Goal: Task Accomplishment & Management: Complete application form

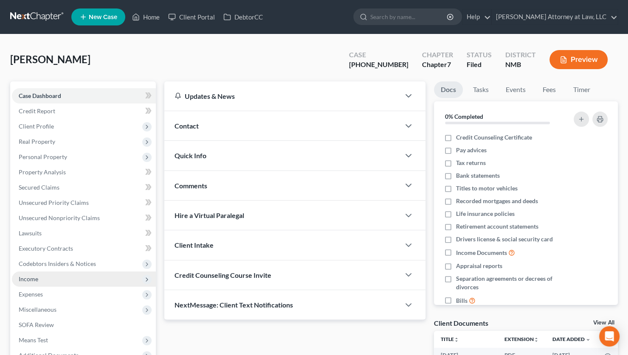
click at [37, 278] on span "Income" at bounding box center [29, 278] width 20 height 7
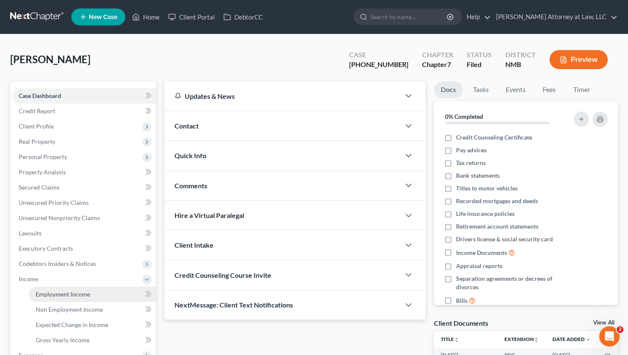
click at [83, 294] on span "Employment Income" at bounding box center [63, 294] width 54 height 7
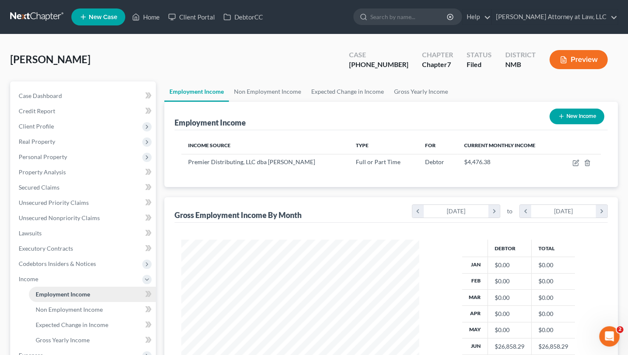
scroll to position [151, 254]
click at [573, 163] on icon "button" at bounding box center [575, 163] width 7 height 7
select select "0"
select select "34"
select select "0"
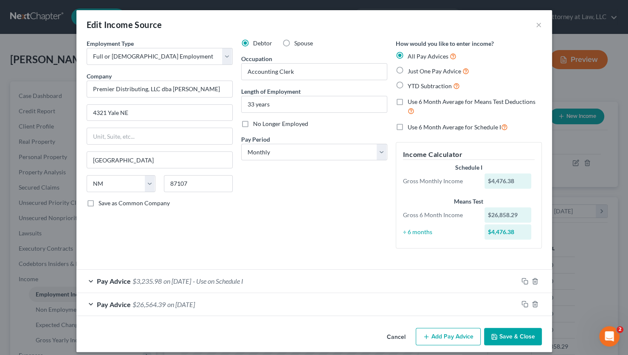
click at [219, 308] on div "Pay Advice $26,564.39 on [DATE]" at bounding box center [296, 304] width 441 height 22
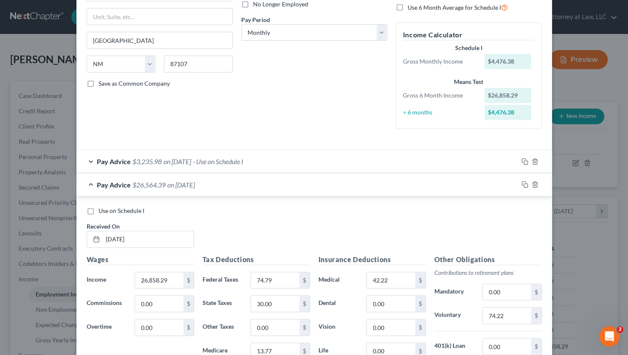
scroll to position [113, 0]
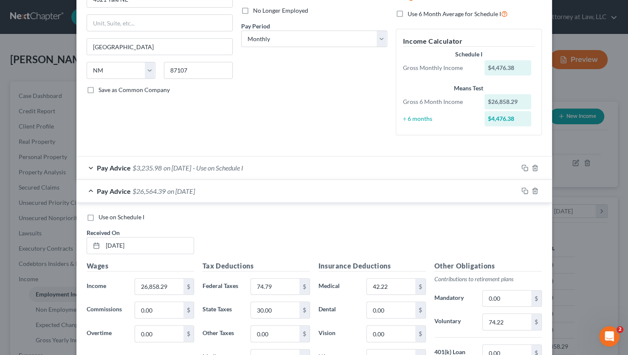
click at [228, 194] on div "Pay Advice $26,564.39 on [DATE]" at bounding box center [296, 191] width 441 height 22
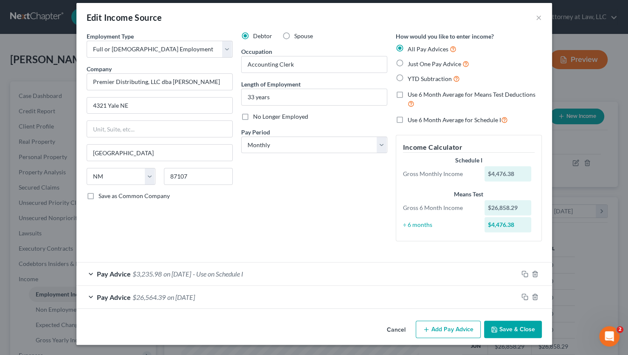
scroll to position [6, 0]
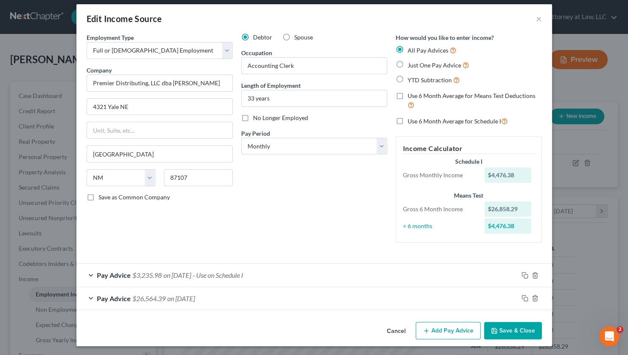
click at [396, 330] on button "Cancel" at bounding box center [396, 331] width 32 height 17
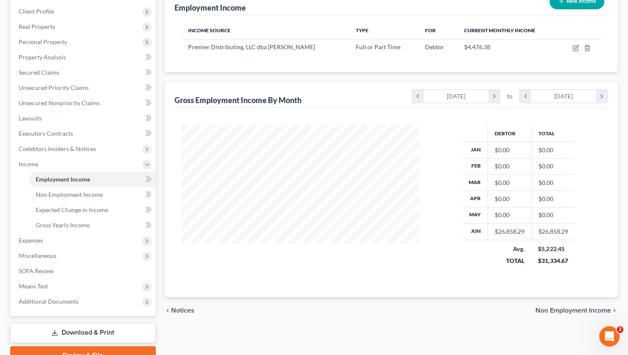
scroll to position [115, 0]
click at [91, 224] on link "Gross Yearly Income" at bounding box center [92, 225] width 127 height 15
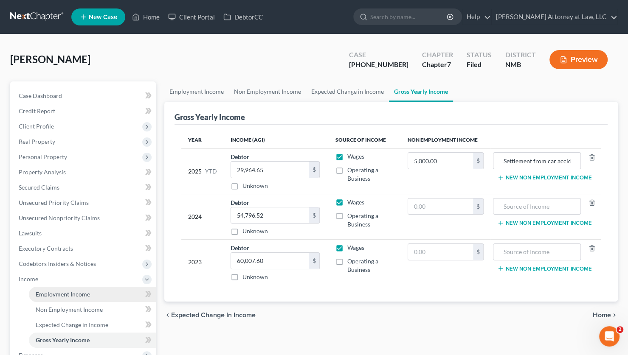
click at [69, 291] on span "Employment Income" at bounding box center [63, 294] width 54 height 7
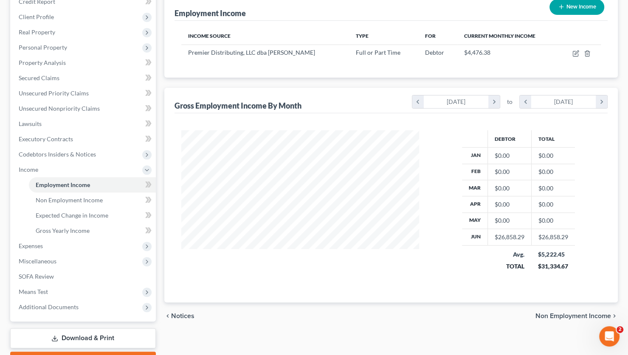
scroll to position [113, 0]
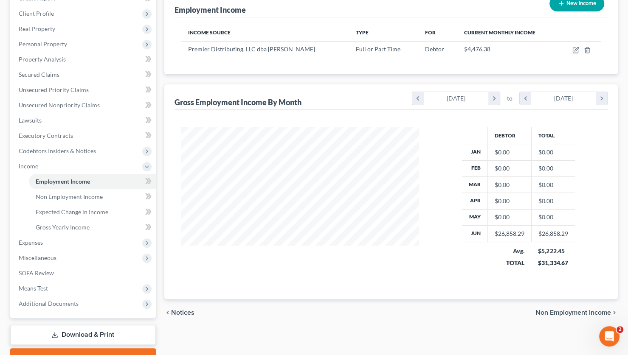
click at [550, 263] on div "$31,334.67" at bounding box center [553, 263] width 30 height 8
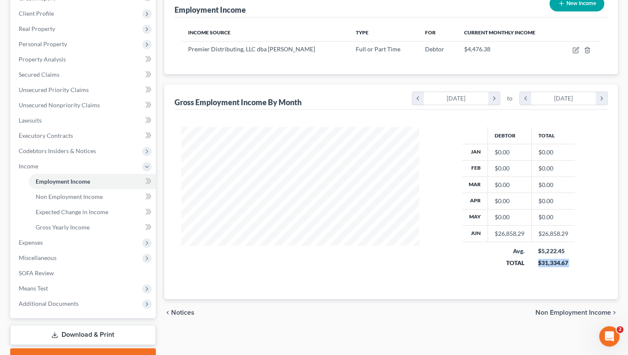
click at [550, 263] on div "$31,334.67" at bounding box center [553, 263] width 30 height 8
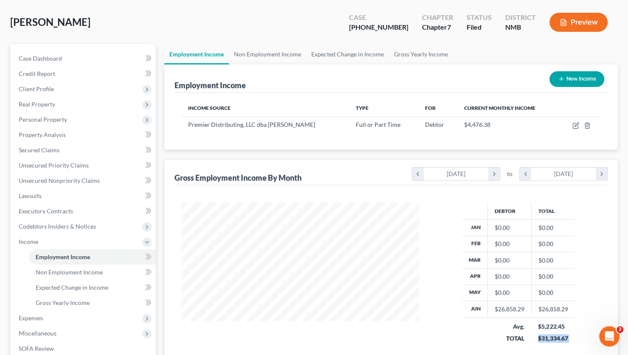
scroll to position [0, 0]
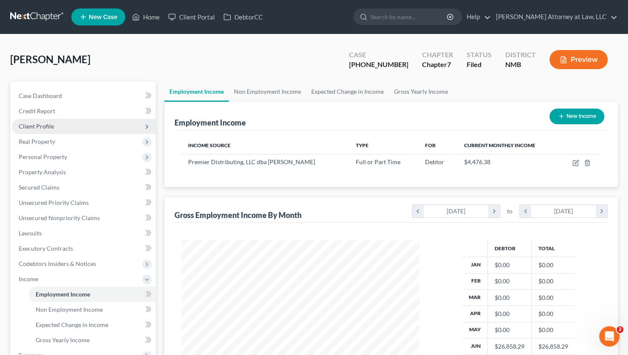
click at [89, 129] on span "Client Profile" at bounding box center [84, 126] width 144 height 15
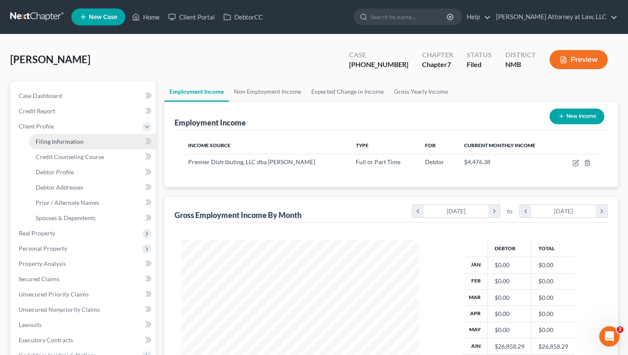
click at [80, 140] on span "Filing Information" at bounding box center [60, 141] width 48 height 7
select select "1"
select select "0"
select select "34"
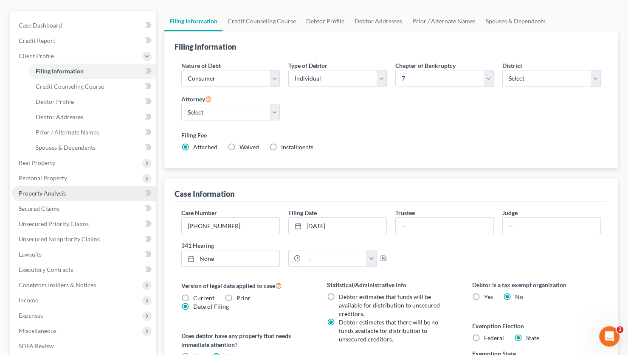
scroll to position [79, 0]
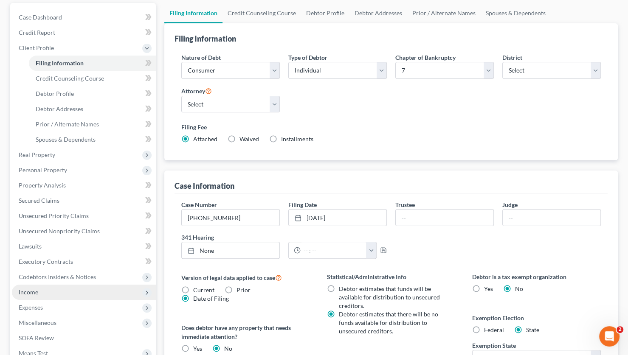
click at [42, 291] on span "Income" at bounding box center [84, 292] width 144 height 15
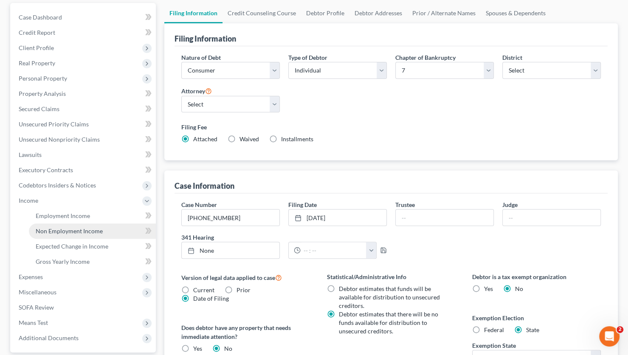
click at [65, 230] on span "Non Employment Income" at bounding box center [69, 230] width 67 height 7
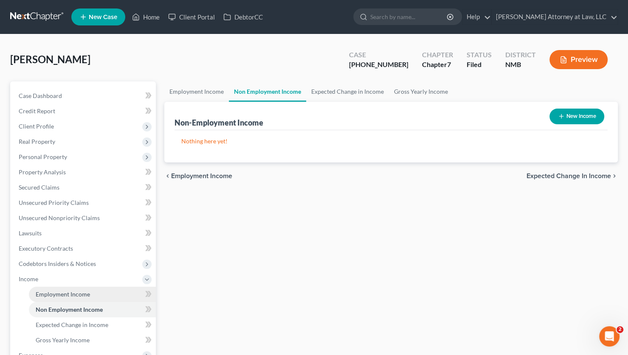
click at [76, 289] on link "Employment Income" at bounding box center [92, 294] width 127 height 15
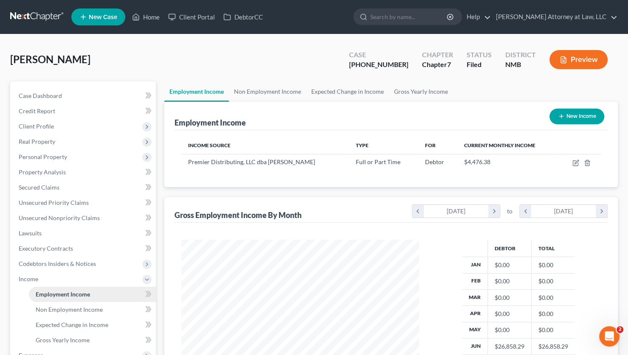
scroll to position [151, 254]
click at [599, 212] on icon "chevron_right" at bounding box center [600, 211] width 11 height 13
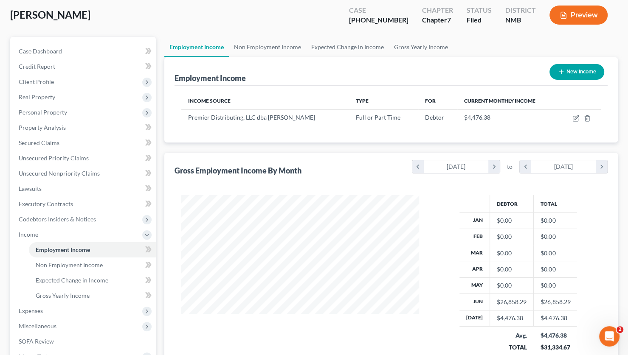
scroll to position [53, 0]
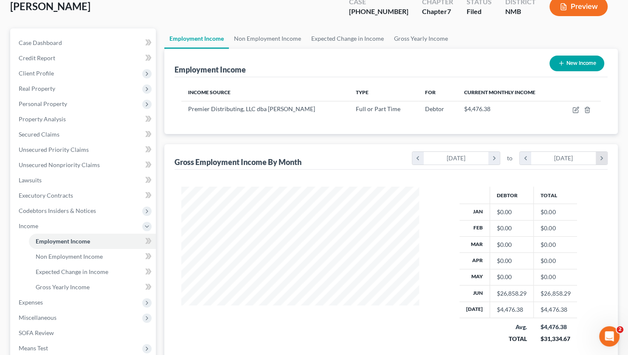
click at [600, 162] on icon "chevron_right" at bounding box center [600, 158] width 11 height 13
click at [522, 157] on icon "chevron_left" at bounding box center [524, 158] width 11 height 13
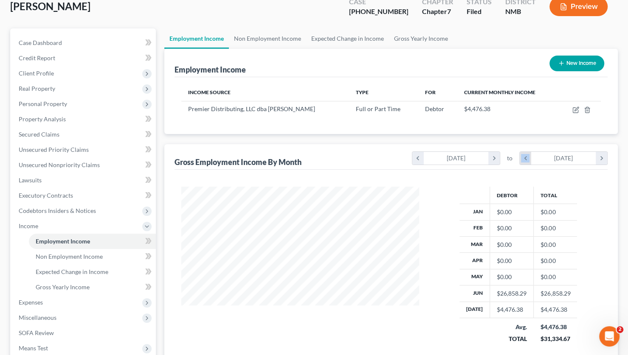
scroll to position [424250, 424146]
click at [601, 160] on icon "chevron_right" at bounding box center [600, 158] width 11 height 13
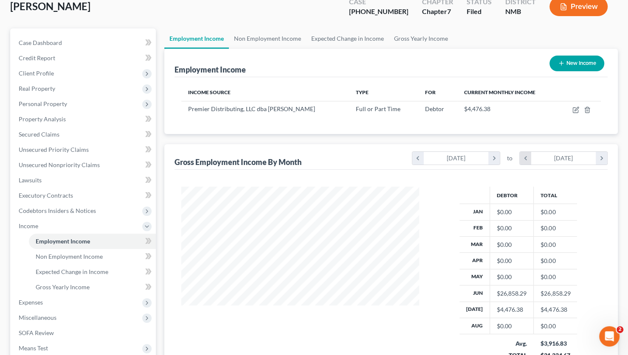
click at [526, 159] on icon "chevron_left" at bounding box center [524, 158] width 11 height 13
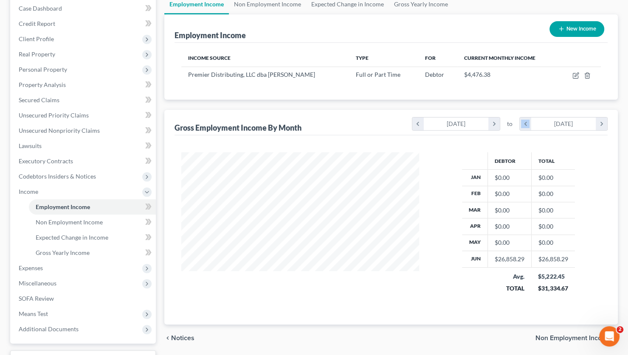
scroll to position [93, 0]
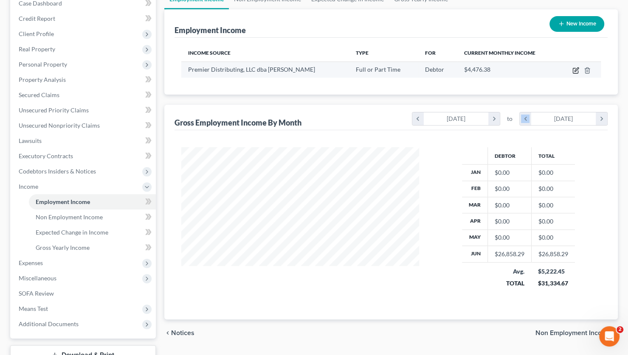
click at [574, 69] on icon "button" at bounding box center [576, 69] width 4 height 4
select select "0"
select select "34"
select select "0"
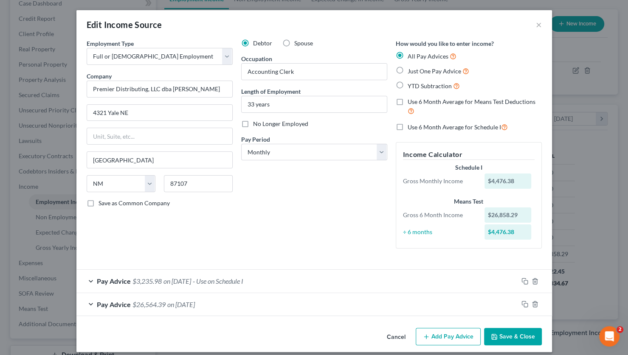
scroll to position [6, 0]
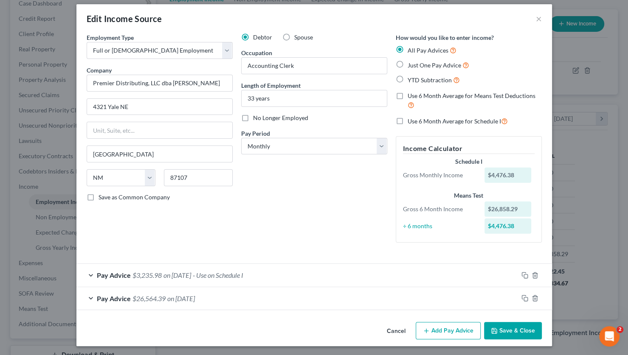
click at [397, 331] on button "Cancel" at bounding box center [396, 331] width 32 height 17
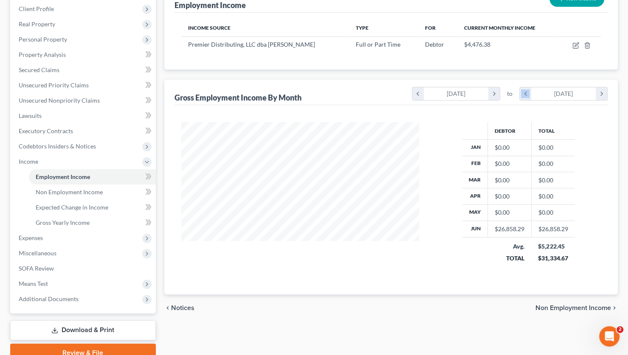
scroll to position [115, 0]
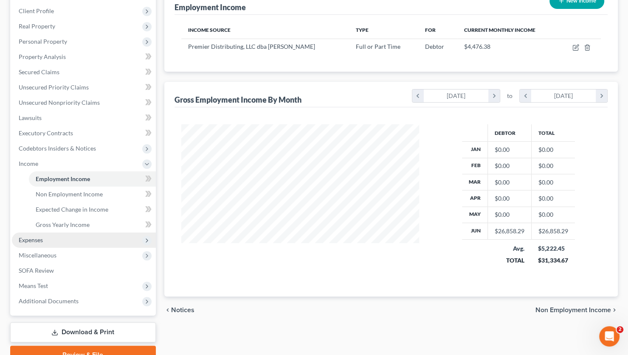
click at [49, 233] on span "Expenses" at bounding box center [84, 240] width 144 height 15
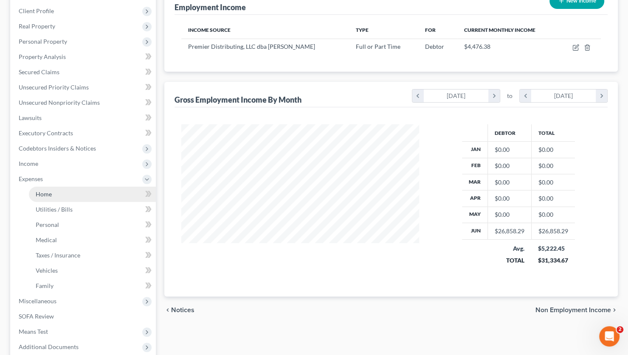
click at [41, 197] on span "Home" at bounding box center [44, 194] width 16 height 7
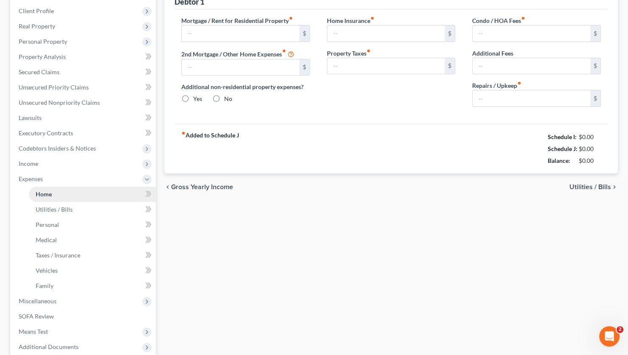
type input "956.00"
type input "0.00"
radio input "true"
type input "0.00"
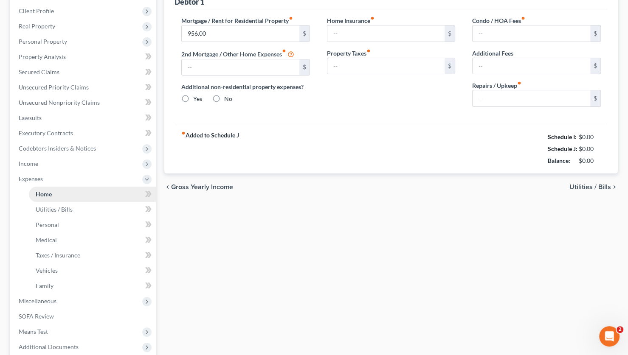
type input "0.00"
type input "50.00"
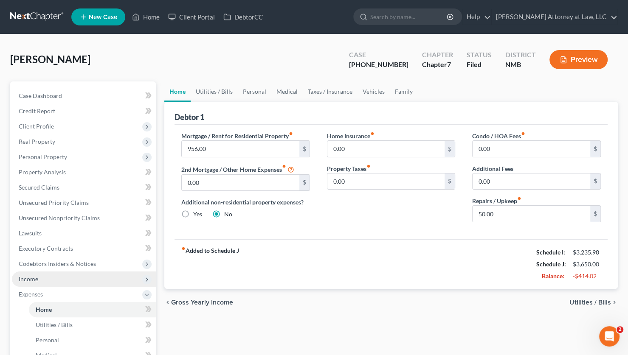
click at [66, 283] on span "Income" at bounding box center [84, 279] width 144 height 15
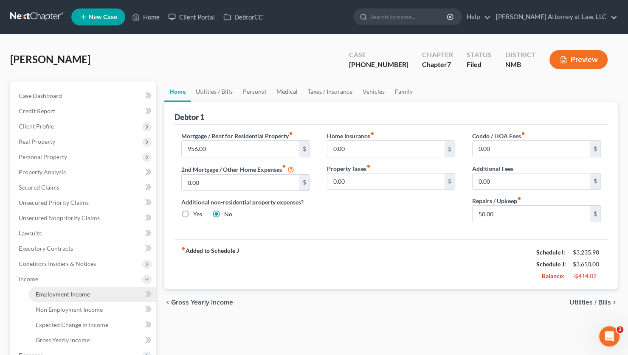
click at [67, 292] on span "Employment Income" at bounding box center [63, 294] width 54 height 7
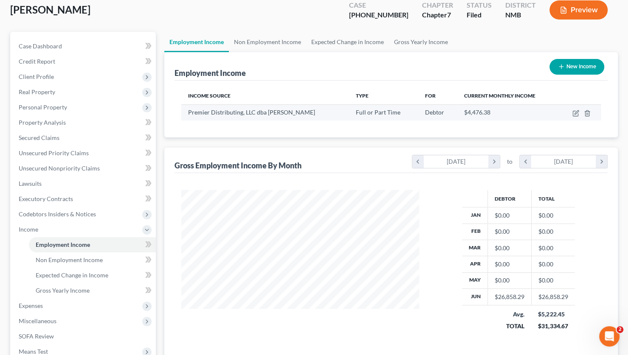
scroll to position [55, 0]
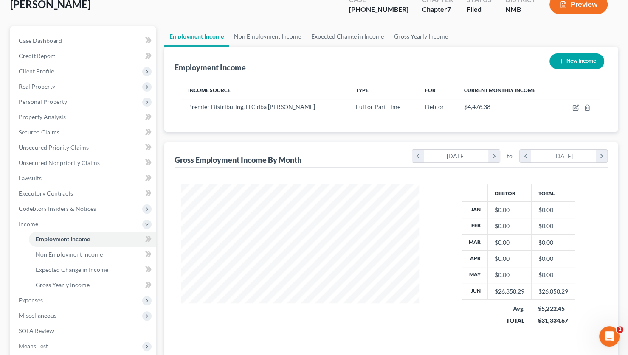
click at [550, 305] on div "$5,222.45" at bounding box center [553, 309] width 30 height 8
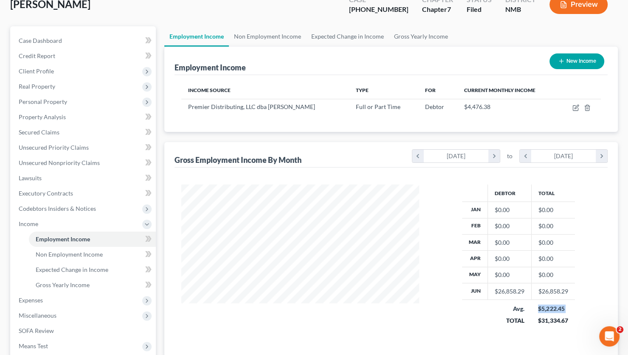
click at [550, 305] on div "$5,222.45" at bounding box center [553, 309] width 30 height 8
click at [541, 327] on td "$5,222.45 $31,334.67" at bounding box center [553, 315] width 44 height 30
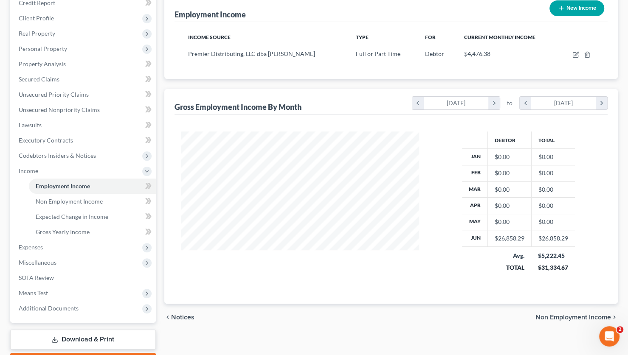
scroll to position [113, 0]
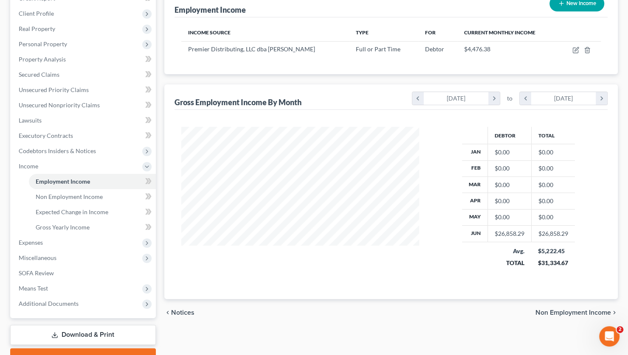
click at [420, 260] on div at bounding box center [300, 203] width 255 height 152
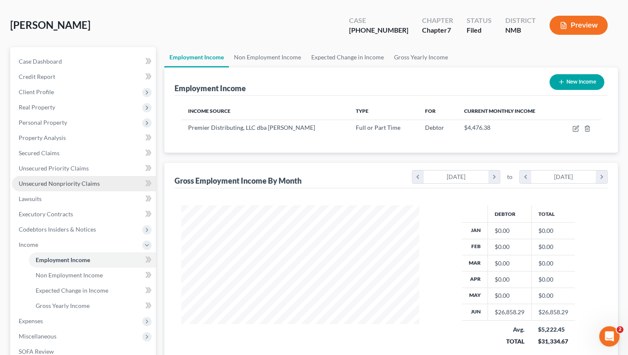
scroll to position [33, 0]
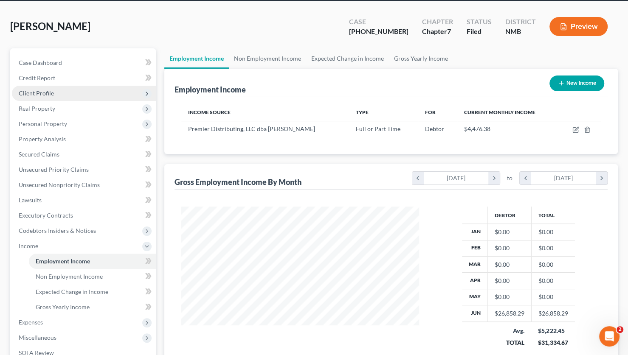
click at [55, 95] on span "Client Profile" at bounding box center [84, 93] width 144 height 15
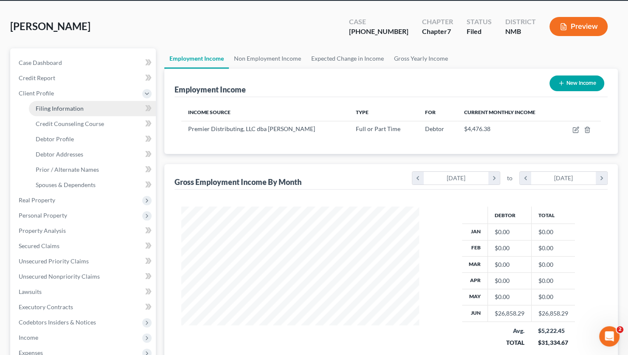
click at [57, 108] on span "Filing Information" at bounding box center [60, 108] width 48 height 7
select select "1"
select select "0"
select select "52"
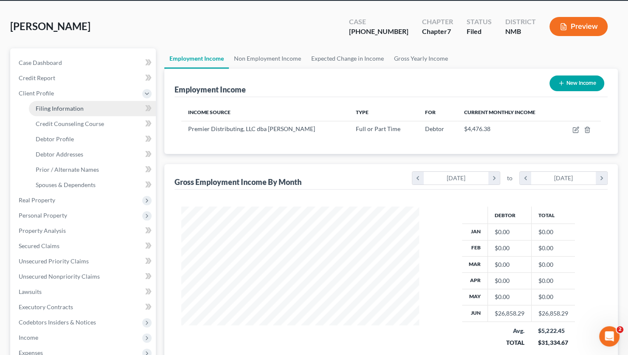
select select "0"
select select "34"
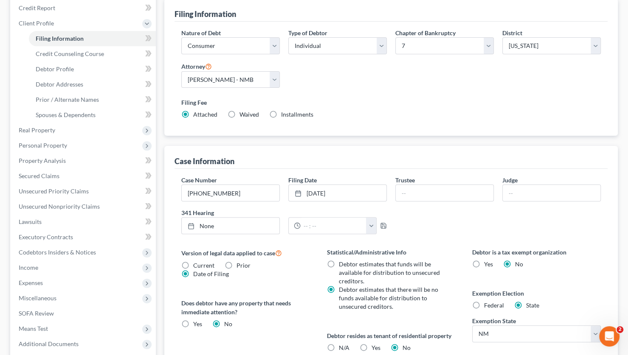
scroll to position [105, 0]
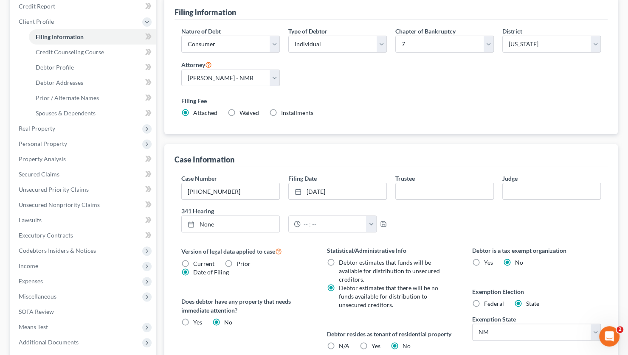
click at [193, 261] on label "Current" at bounding box center [203, 264] width 21 height 8
click at [196, 261] on input "Current" at bounding box center [199, 263] width 6 height 6
radio input "true"
radio input "false"
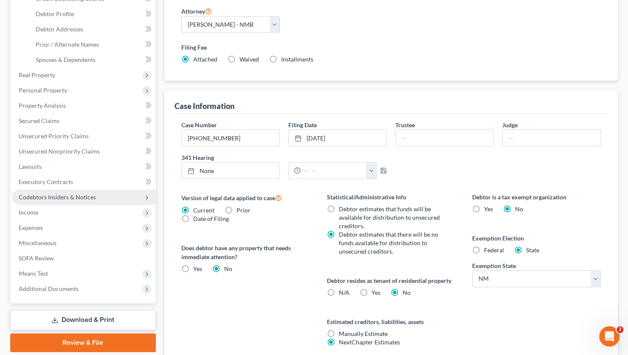
scroll to position [160, 0]
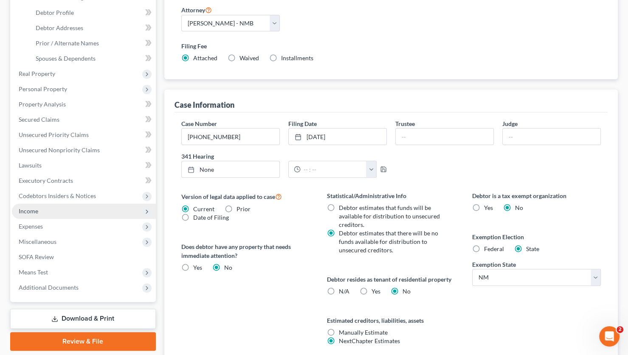
click at [73, 214] on span "Income" at bounding box center [84, 211] width 144 height 15
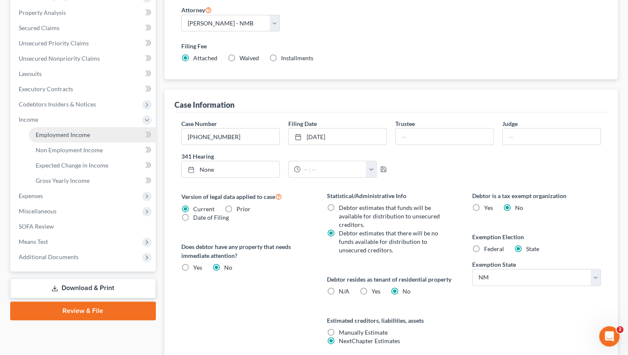
click at [78, 140] on link "Employment Income" at bounding box center [92, 134] width 127 height 15
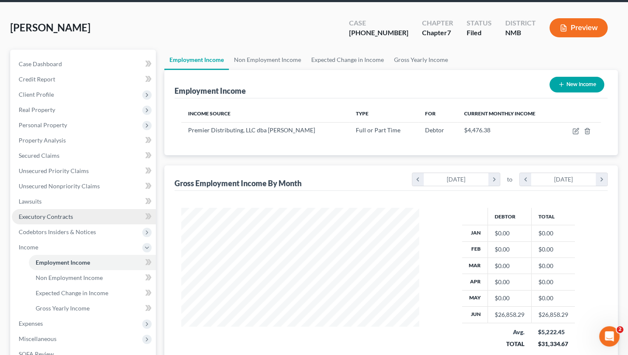
scroll to position [31, 0]
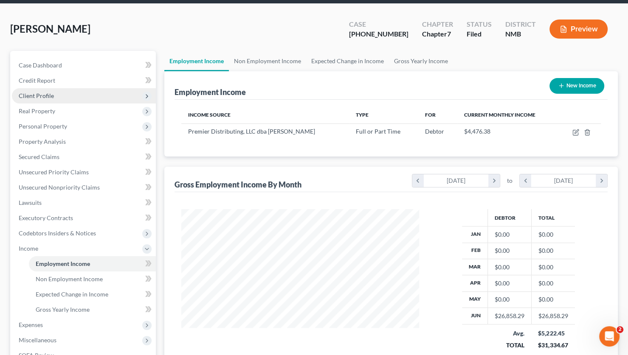
click at [58, 95] on span "Client Profile" at bounding box center [84, 95] width 144 height 15
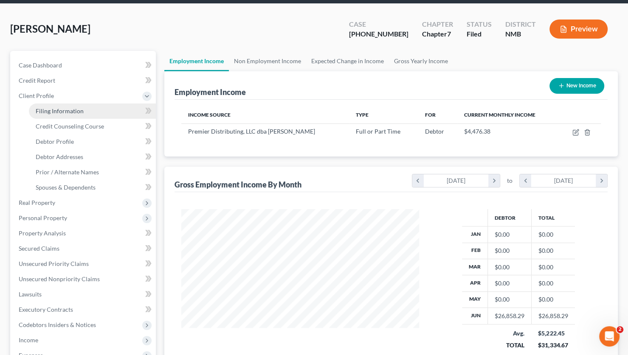
click at [53, 111] on span "Filing Information" at bounding box center [60, 110] width 48 height 7
select select "1"
select select "0"
select select "52"
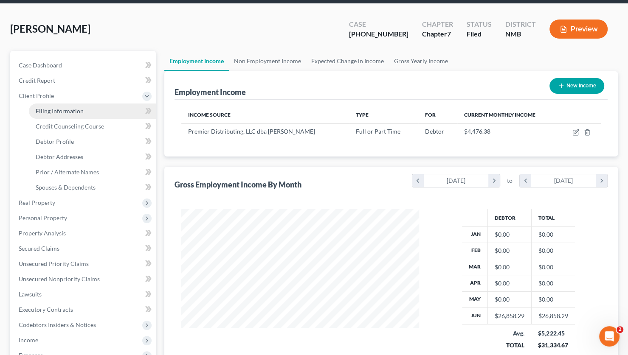
select select "0"
select select "34"
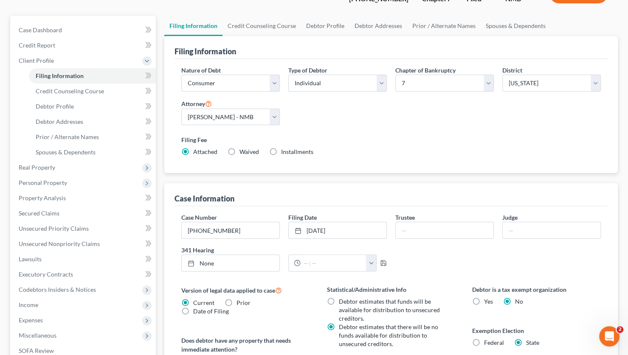
scroll to position [69, 0]
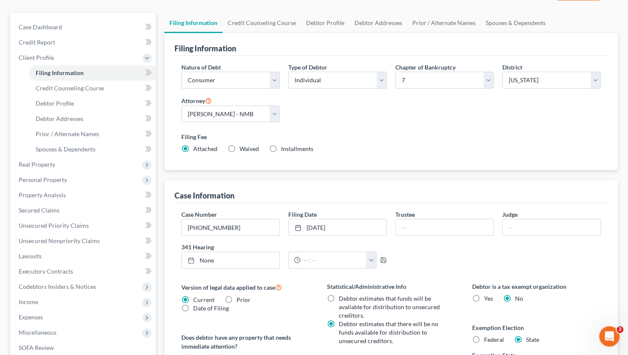
click at [218, 307] on span "Date of Filing" at bounding box center [211, 308] width 36 height 7
click at [202, 307] on input "Date of Filing" at bounding box center [199, 307] width 6 height 6
radio input "true"
radio input "false"
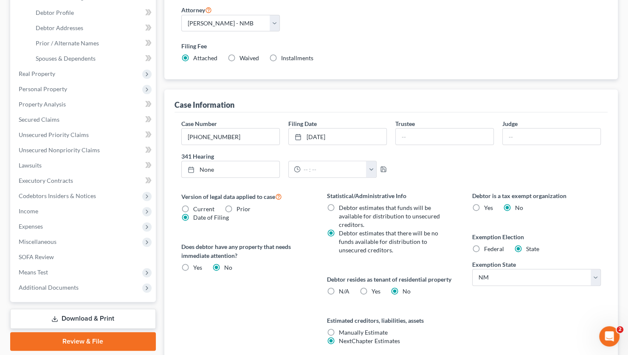
scroll to position [157, 0]
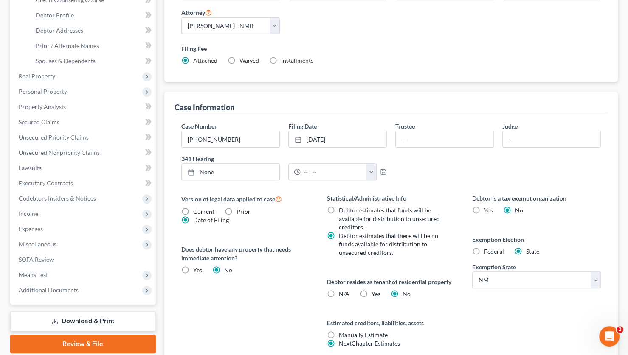
click at [298, 302] on div "Version of legal data applied to case Current Prior Date of Filing Legal data v…" at bounding box center [246, 281] width 146 height 174
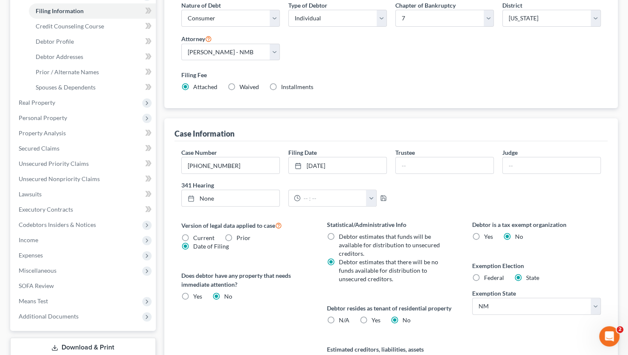
scroll to position [129, 0]
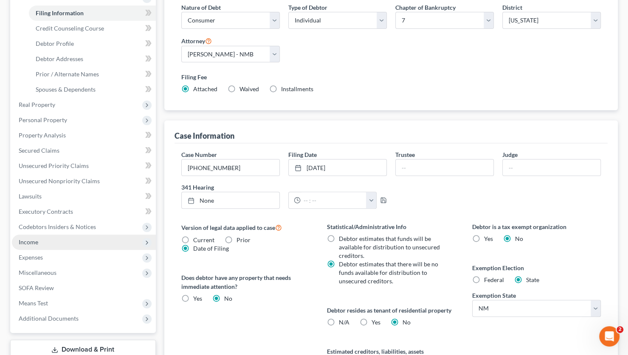
click at [46, 241] on span "Income" at bounding box center [84, 242] width 144 height 15
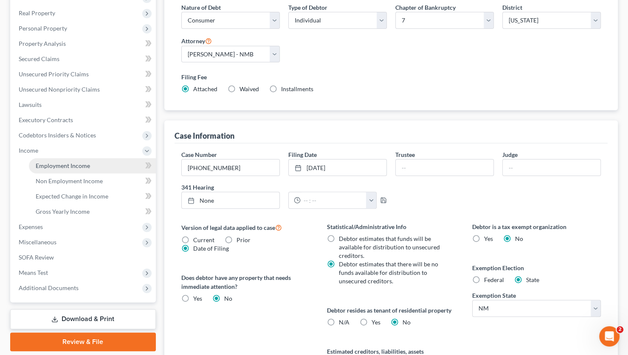
click at [81, 163] on span "Employment Income" at bounding box center [63, 165] width 54 height 7
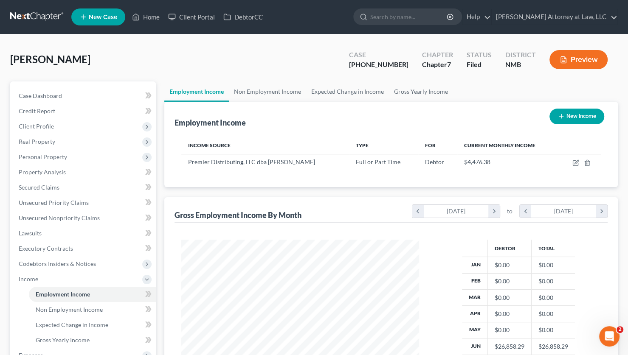
scroll to position [151, 254]
click at [575, 162] on icon "button" at bounding box center [575, 163] width 7 height 7
select select "0"
select select "34"
select select "0"
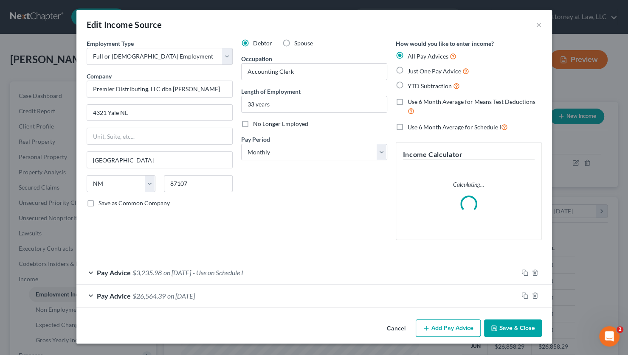
click at [128, 270] on span "Pay Advice" at bounding box center [114, 273] width 34 height 8
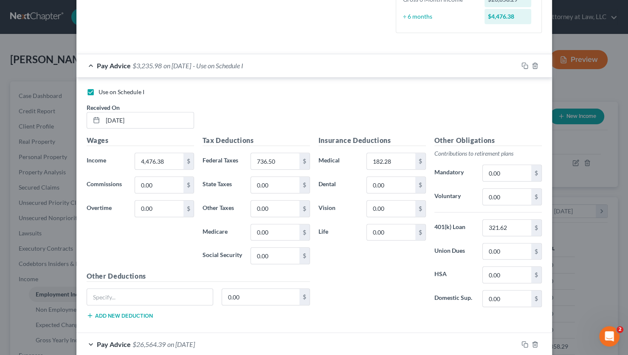
scroll to position [233, 0]
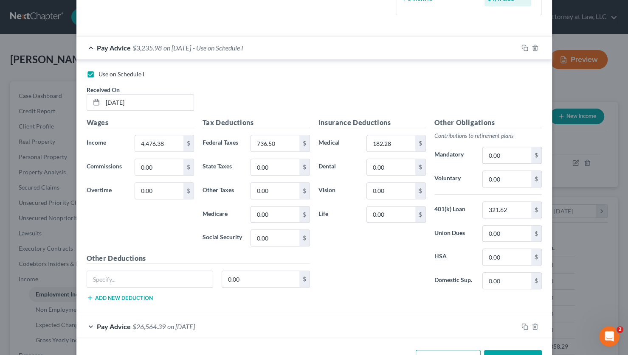
click at [177, 323] on span "on [DATE]" at bounding box center [181, 327] width 28 height 8
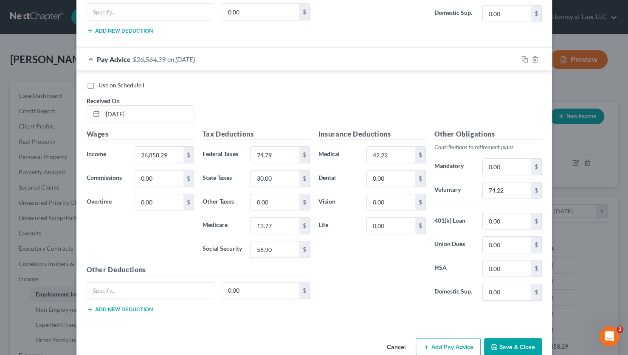
scroll to position [512, 0]
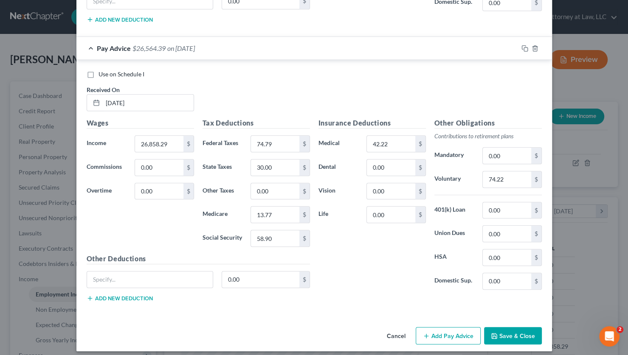
click at [399, 330] on button "Cancel" at bounding box center [396, 336] width 32 height 17
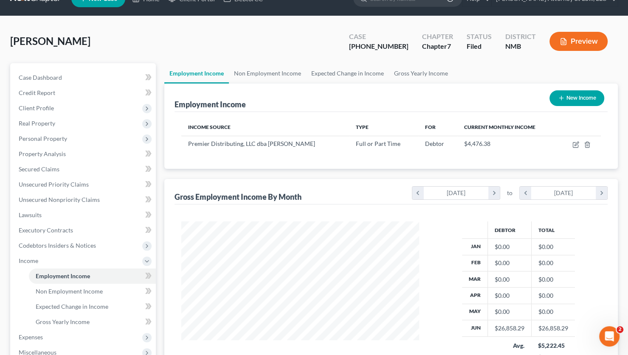
scroll to position [19, 0]
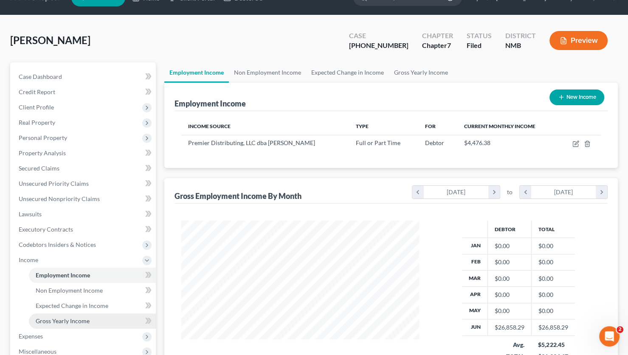
click at [113, 316] on link "Gross Yearly Income" at bounding box center [92, 321] width 127 height 15
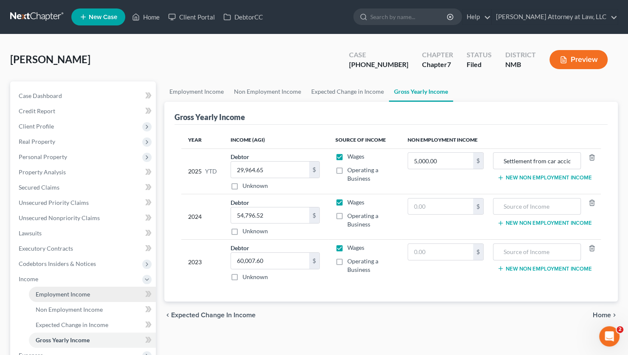
click at [80, 299] on link "Employment Income" at bounding box center [92, 294] width 127 height 15
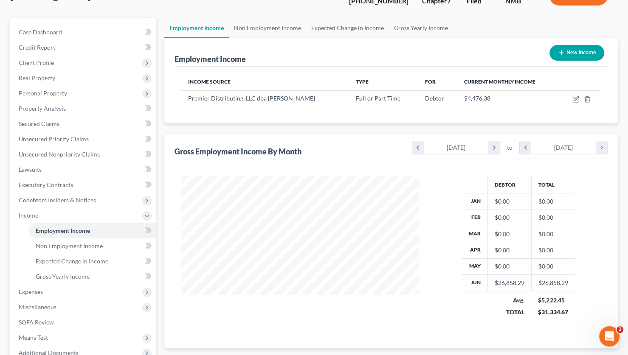
scroll to position [65, 0]
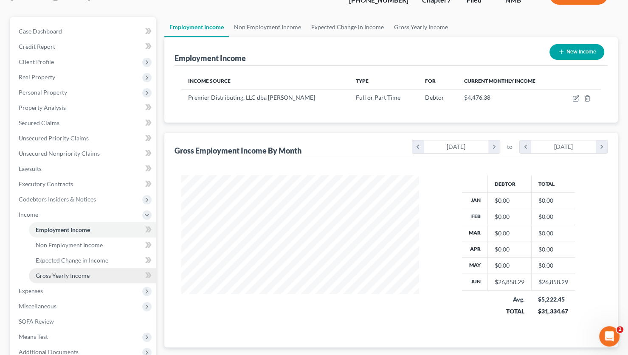
click at [70, 275] on span "Gross Yearly Income" at bounding box center [63, 275] width 54 height 7
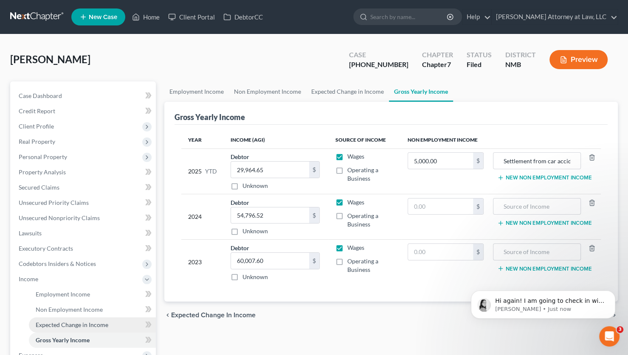
click at [99, 324] on span "Expected Change in Income" at bounding box center [72, 324] width 73 height 7
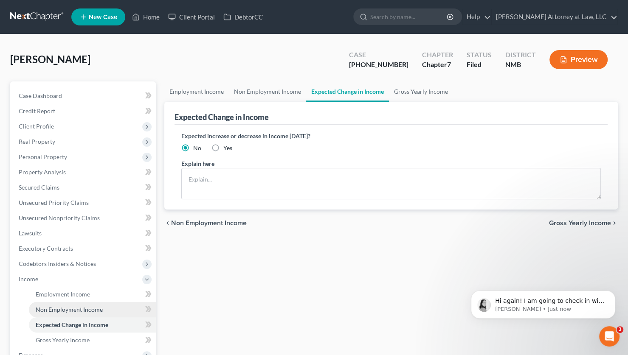
click at [66, 309] on span "Non Employment Income" at bounding box center [69, 309] width 67 height 7
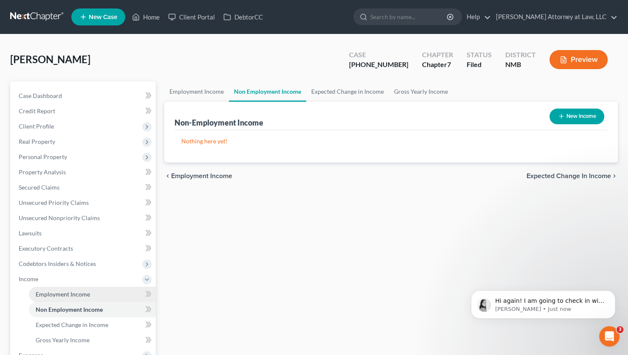
click at [65, 295] on span "Employment Income" at bounding box center [63, 294] width 54 height 7
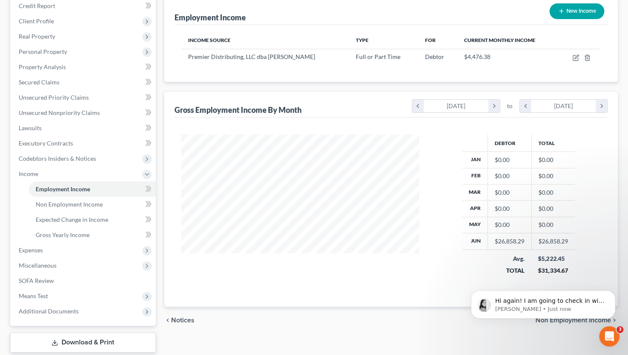
scroll to position [109, 0]
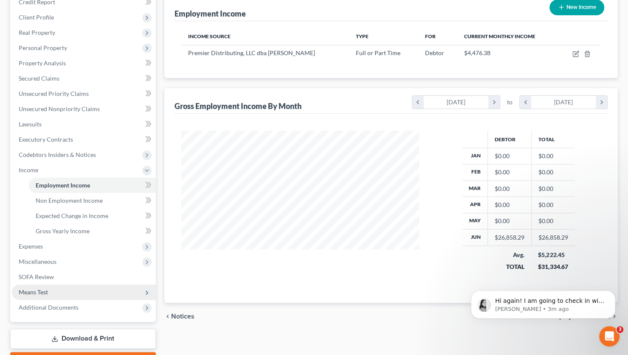
click at [57, 290] on span "Means Test" at bounding box center [84, 292] width 144 height 15
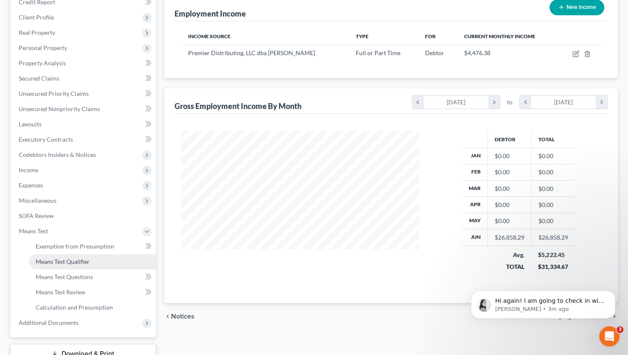
click at [84, 258] on span "Means Test Qualifier" at bounding box center [63, 261] width 54 height 7
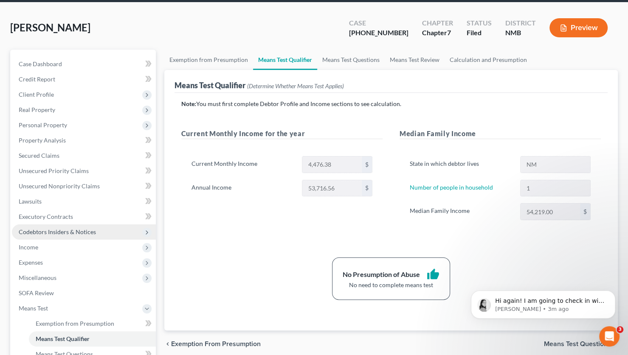
scroll to position [33, 0]
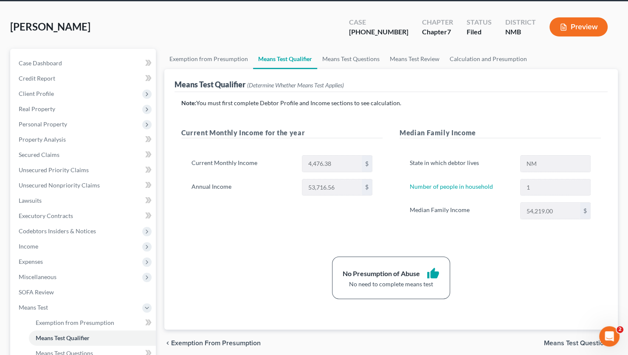
click at [566, 26] on icon "button" at bounding box center [563, 27] width 8 height 8
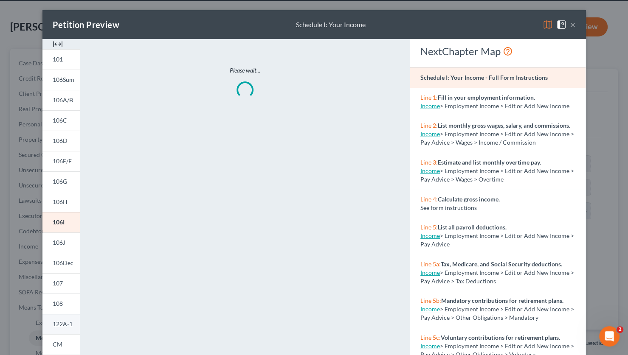
click at [64, 324] on span "122A-1" at bounding box center [63, 323] width 20 height 7
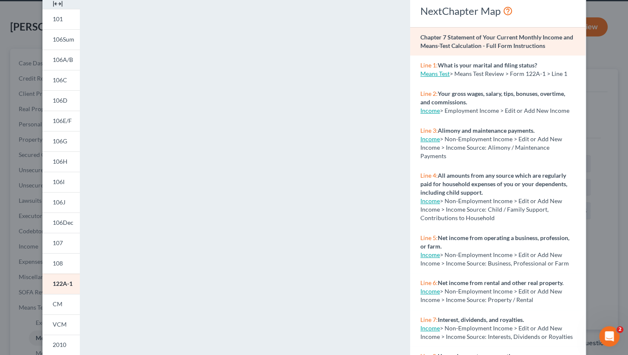
scroll to position [0, 0]
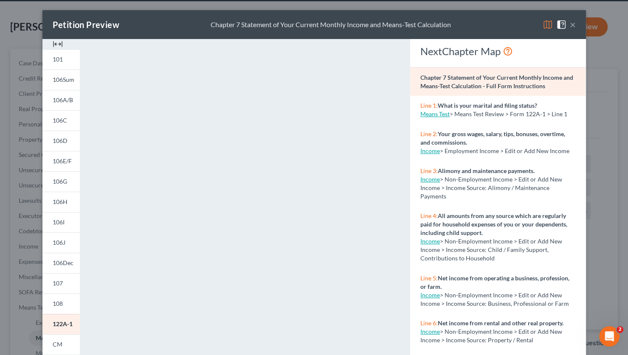
click at [572, 24] on button "×" at bounding box center [573, 25] width 6 height 10
